Goal: Task Accomplishment & Management: Use online tool/utility

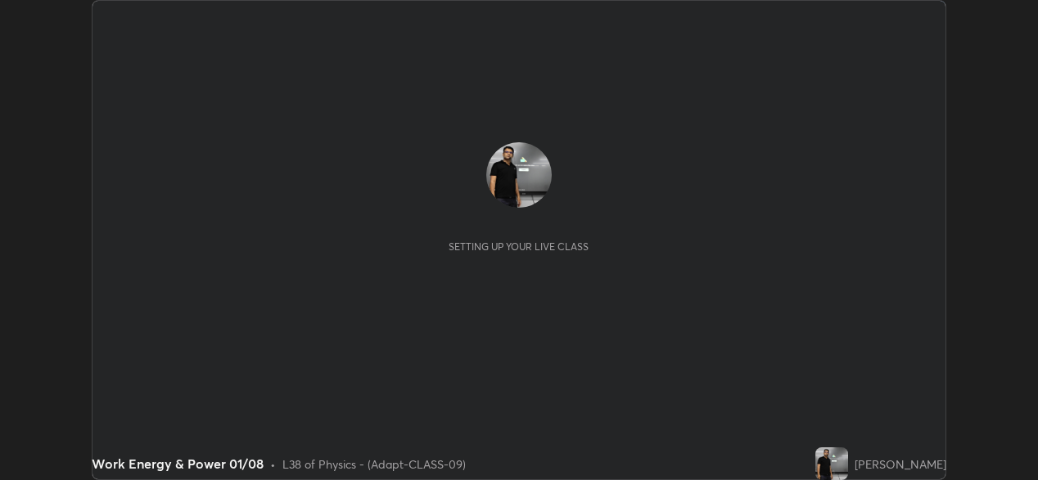
scroll to position [480, 1038]
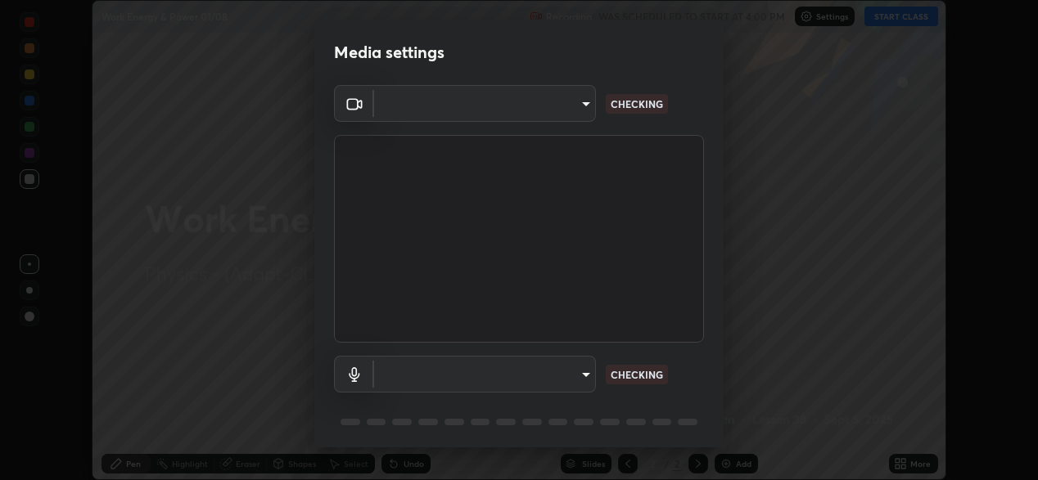
click at [539, 373] on body "Erase all Work Energy & Power 01/08 Recording WAS SCHEDULED TO START AT 4:00 PM…" at bounding box center [519, 240] width 1038 height 480
type input "162a4bef6d5de59660943d10e2777e2613c591b7fe343c7323db06c6e3c7e835"
type input "1d4febaa8ec43250a5abd803b4b9017d31c20cfa2482e27e93703920a67056a4"
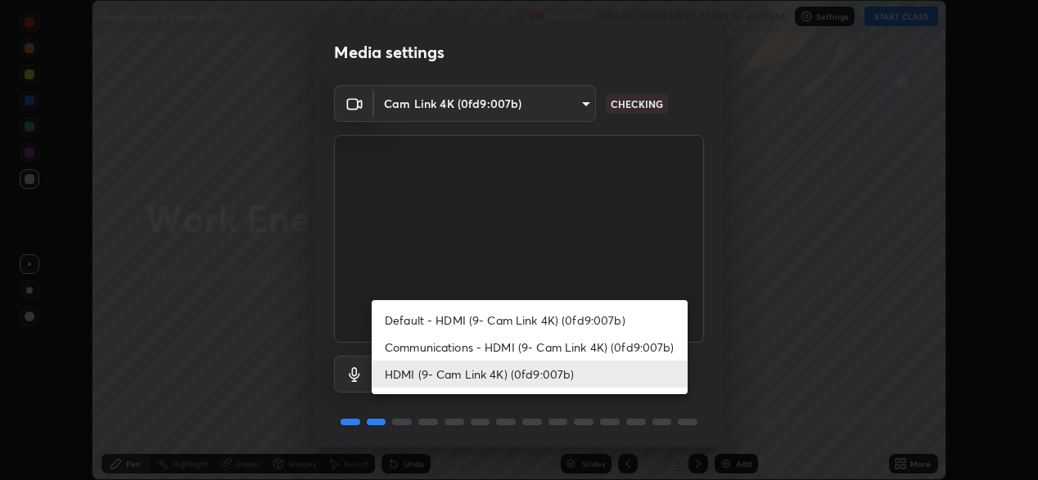
click at [562, 380] on li "HDMI (9- Cam Link 4K) (0fd9:007b)" at bounding box center [530, 374] width 316 height 27
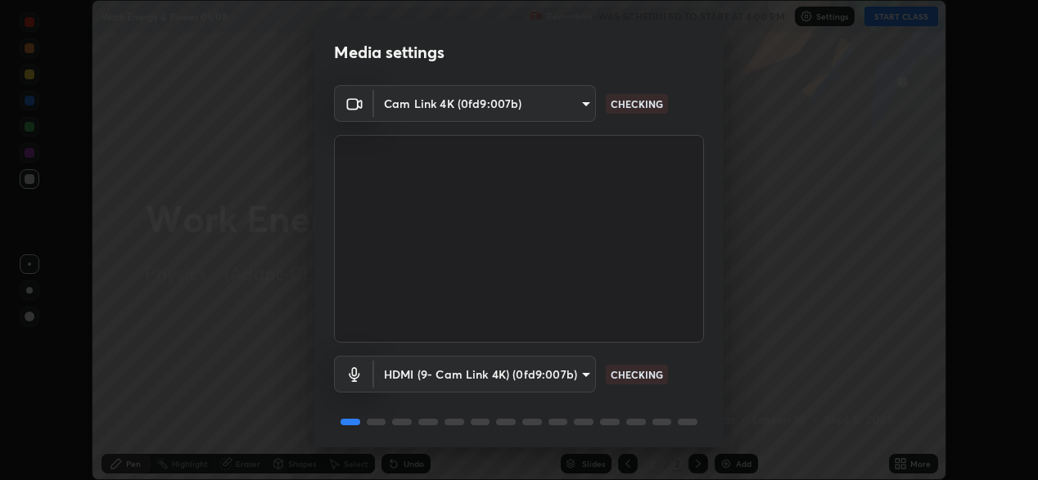
scroll to position [56, 0]
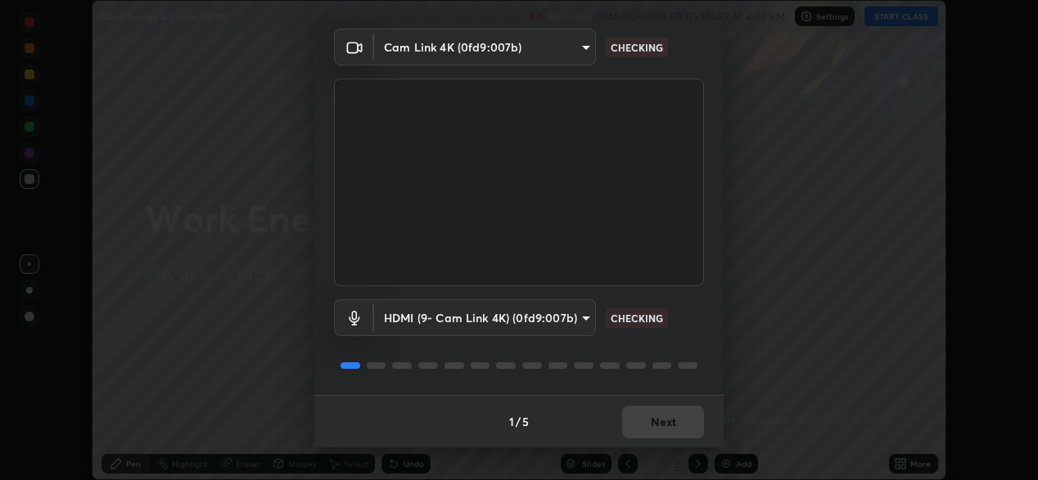
click at [648, 424] on div "1 / 5 Next" at bounding box center [518, 421] width 409 height 52
click at [665, 427] on div "1 / 5 Next" at bounding box center [518, 421] width 409 height 52
click at [661, 433] on div "1 / 5 Next" at bounding box center [518, 421] width 409 height 52
click at [666, 418] on div "1 / 5 Next" at bounding box center [518, 421] width 409 height 52
click at [677, 422] on div "1 / 5 Next" at bounding box center [518, 421] width 409 height 52
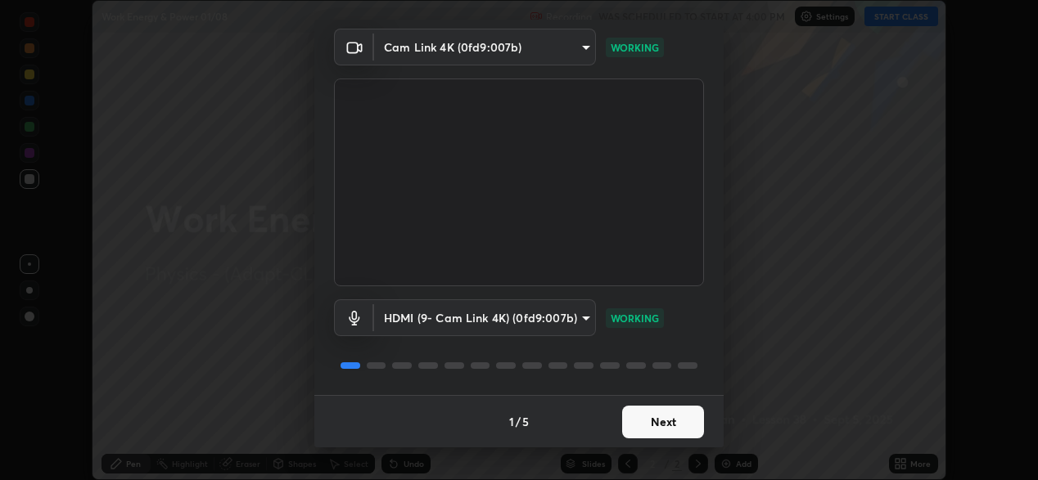
click at [680, 420] on button "Next" at bounding box center [663, 422] width 82 height 33
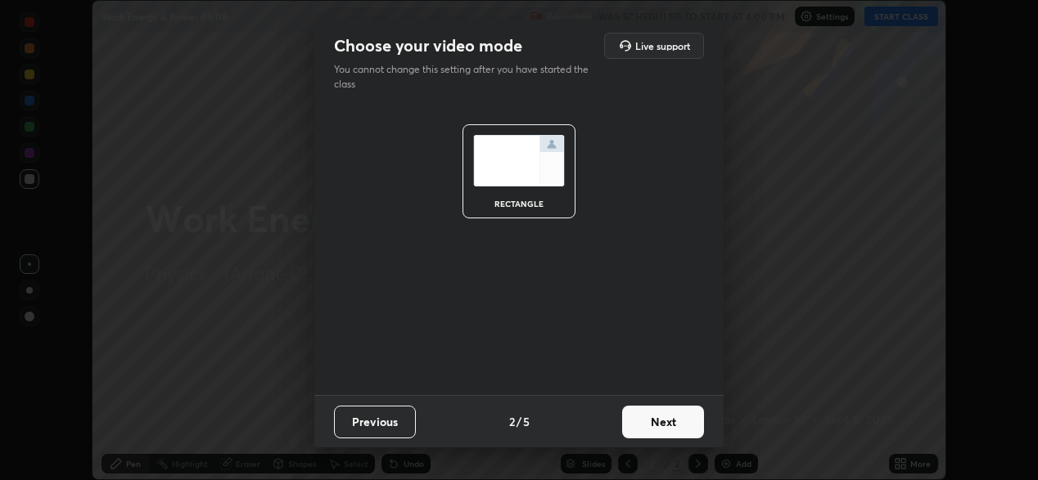
scroll to position [0, 0]
click at [678, 420] on button "Next" at bounding box center [663, 422] width 82 height 33
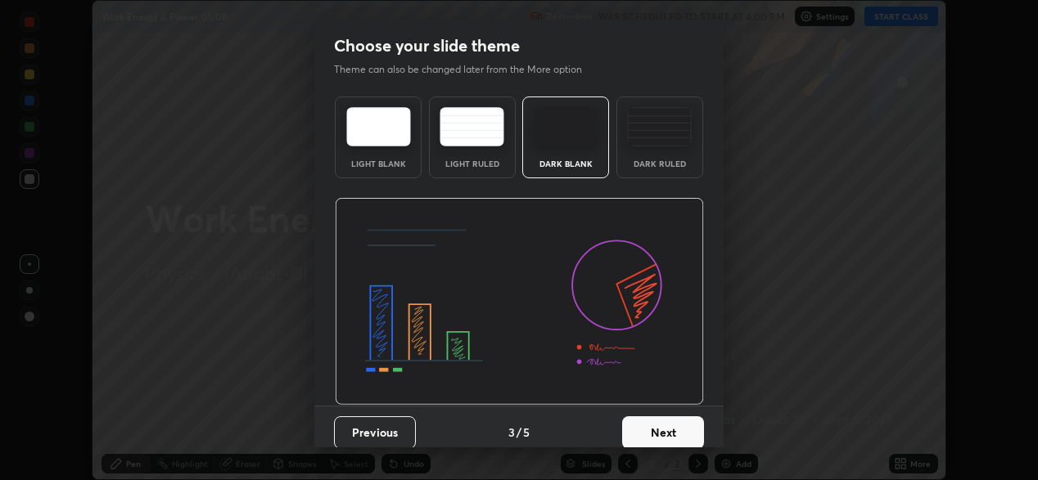
click at [678, 420] on button "Next" at bounding box center [663, 433] width 82 height 33
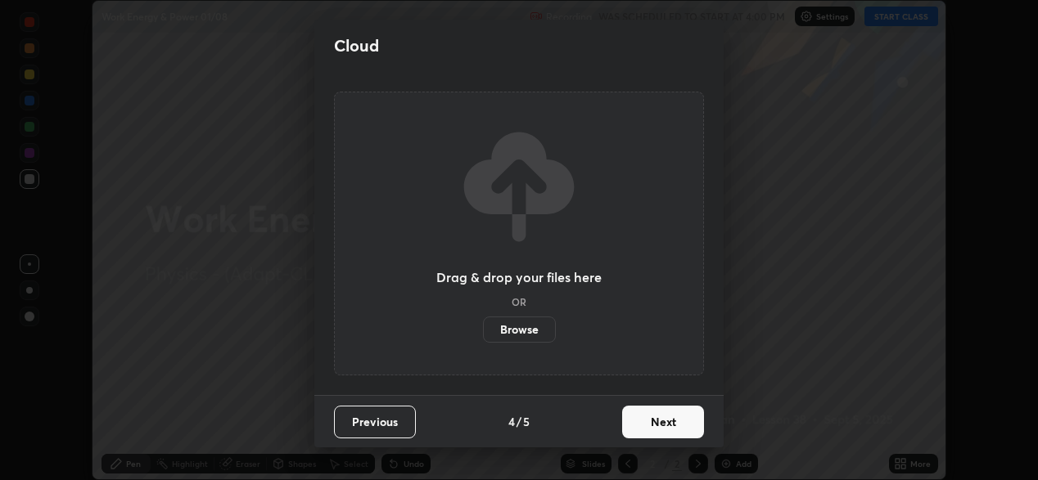
click at [684, 419] on button "Next" at bounding box center [663, 422] width 82 height 33
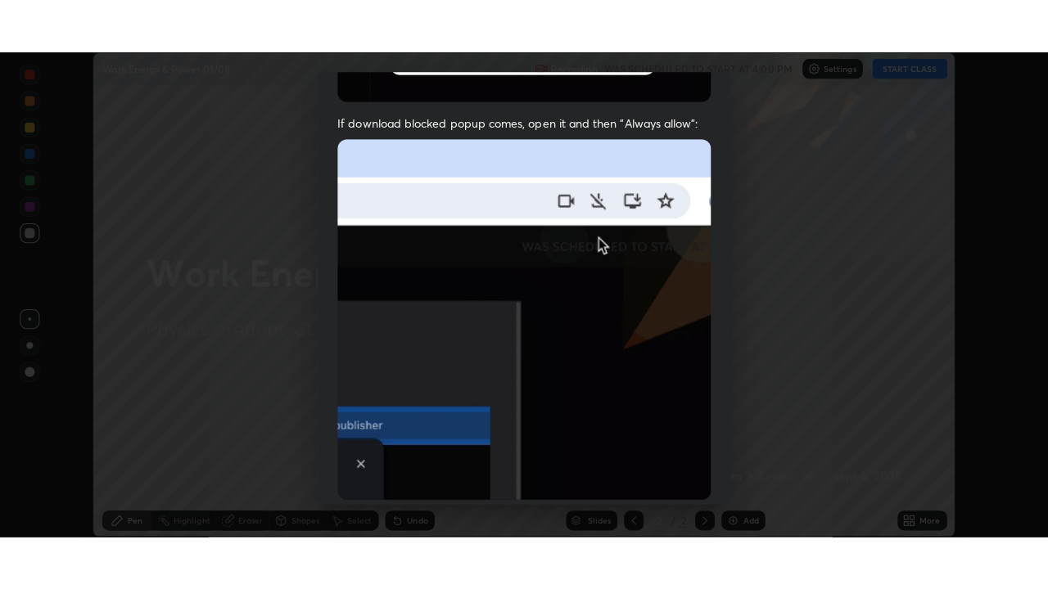
scroll to position [390, 0]
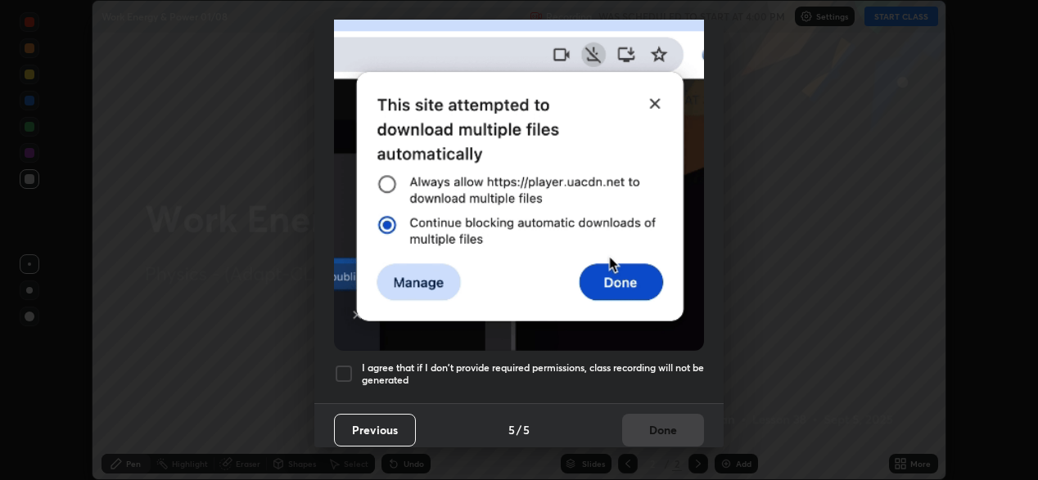
click at [339, 372] on div at bounding box center [344, 374] width 20 height 20
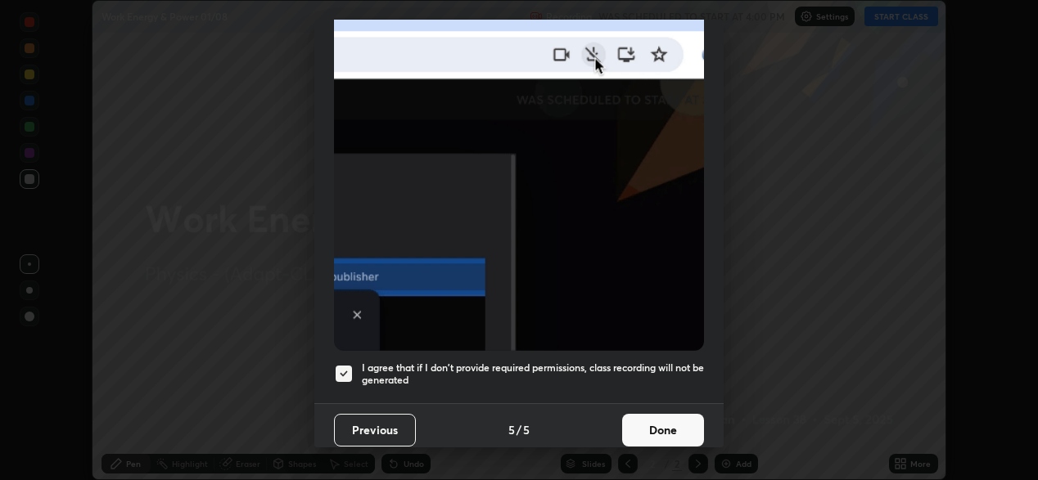
click at [654, 423] on button "Done" at bounding box center [663, 430] width 82 height 33
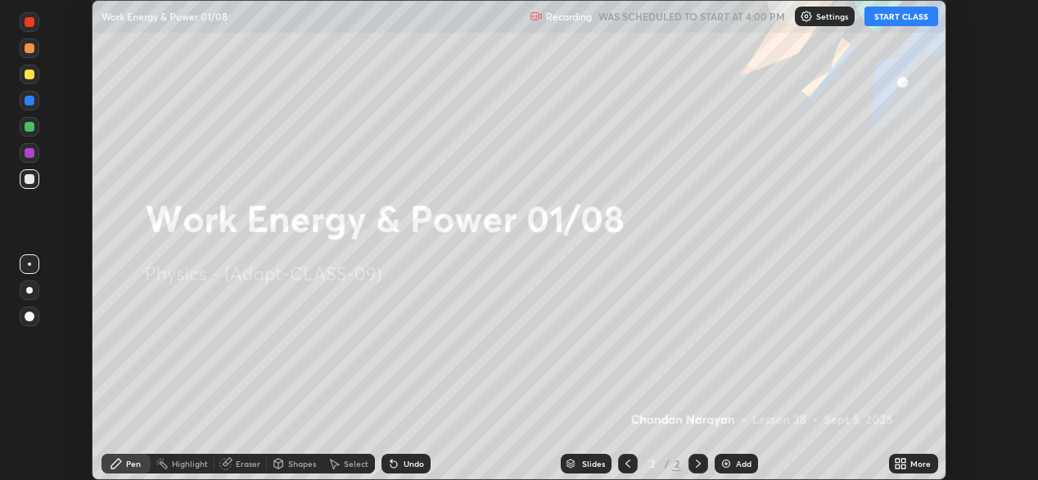
click at [900, 466] on icon at bounding box center [897, 467] width 4 height 4
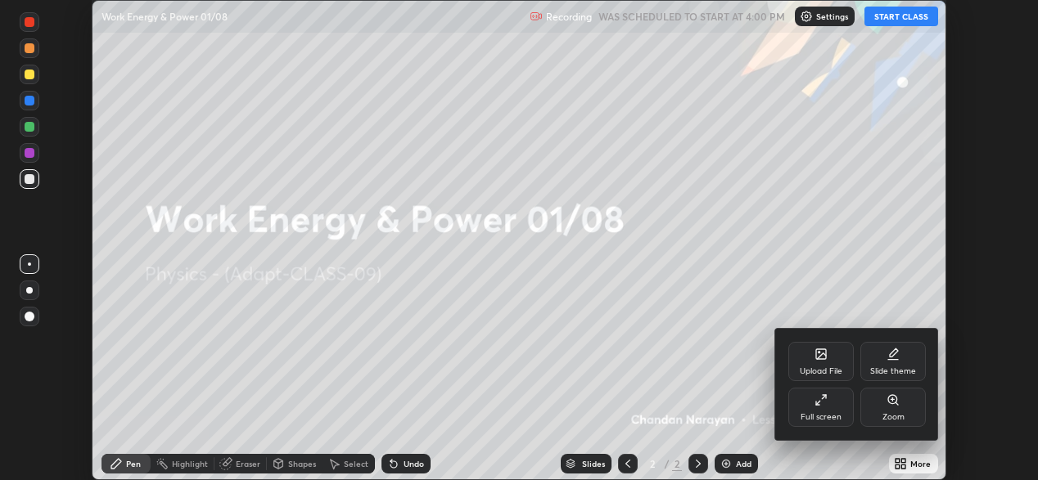
click at [817, 401] on icon at bounding box center [820, 400] width 13 height 13
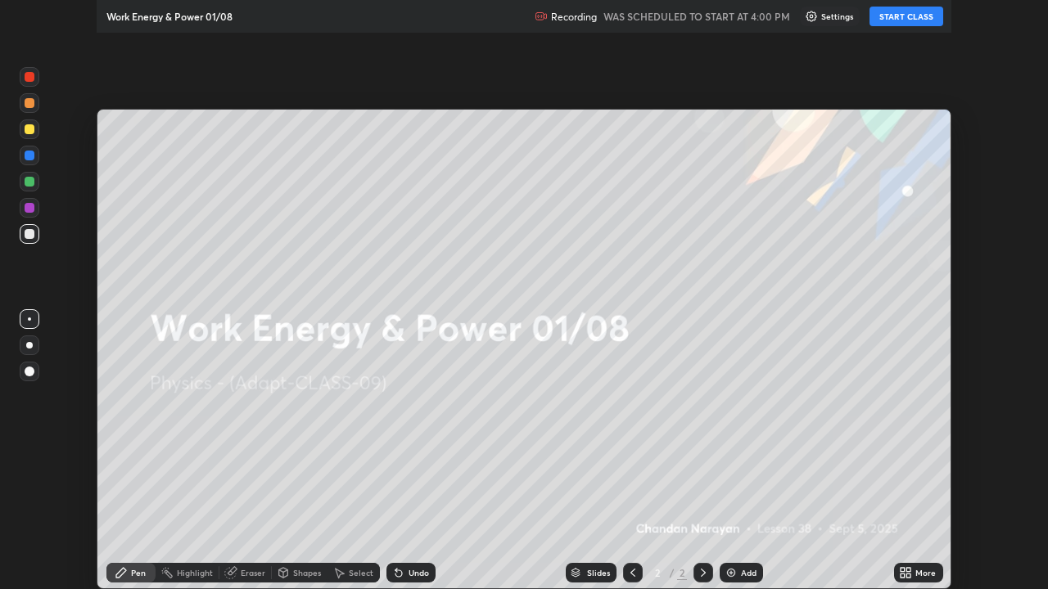
scroll to position [589, 1048]
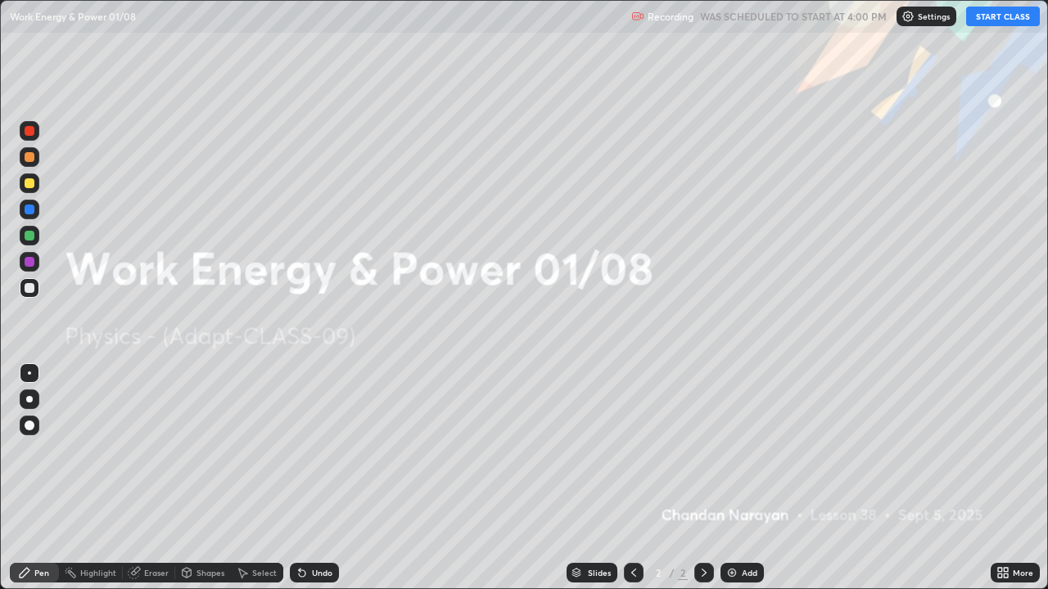
click at [995, 15] on button "START CLASS" at bounding box center [1003, 17] width 74 height 20
click at [742, 480] on div "Add" at bounding box center [750, 573] width 16 height 8
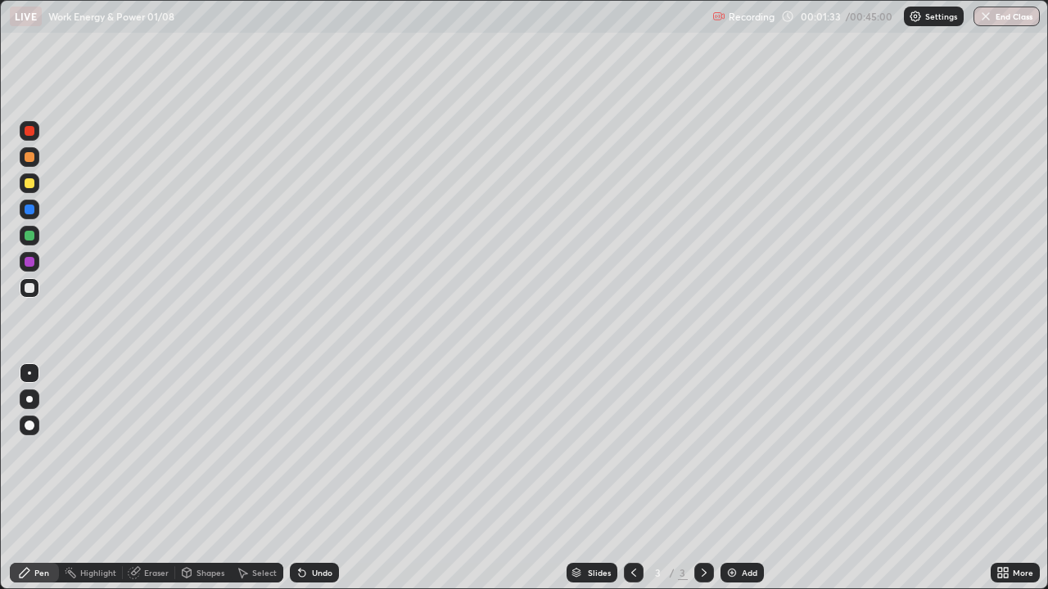
click at [153, 480] on div "Eraser" at bounding box center [156, 573] width 25 height 8
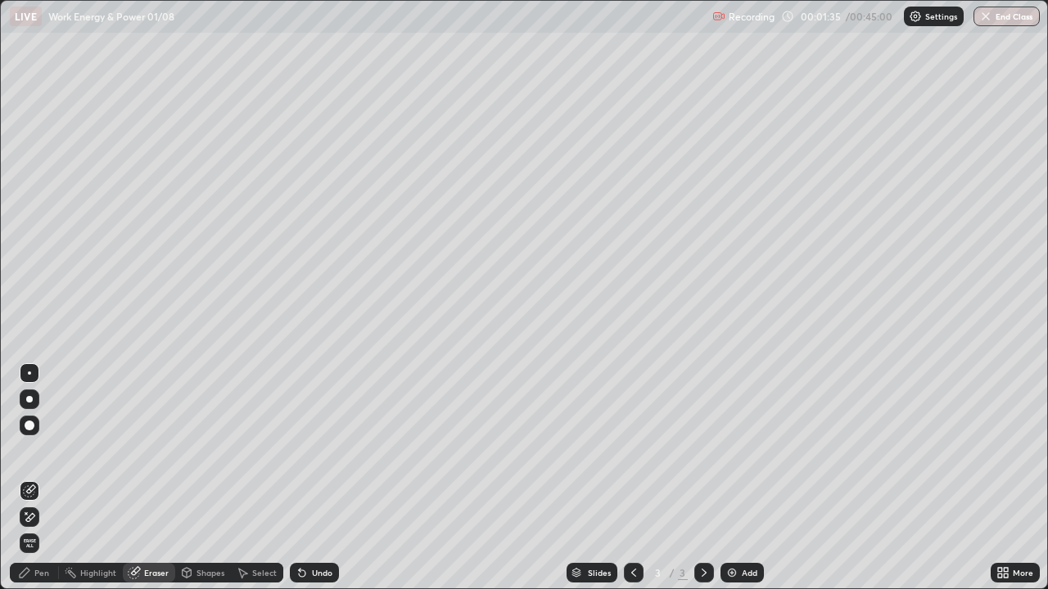
click at [155, 480] on div "Eraser" at bounding box center [156, 573] width 25 height 8
click at [148, 480] on div "Eraser" at bounding box center [156, 573] width 25 height 8
click at [29, 480] on span "Erase all" at bounding box center [29, 544] width 18 height 10
